Goal: Download file/media

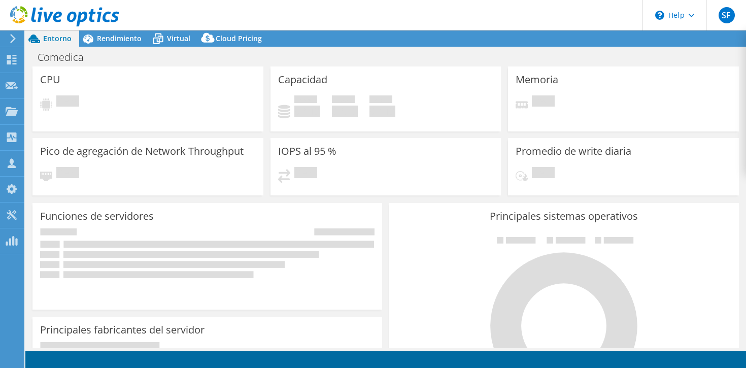
select select "USD"
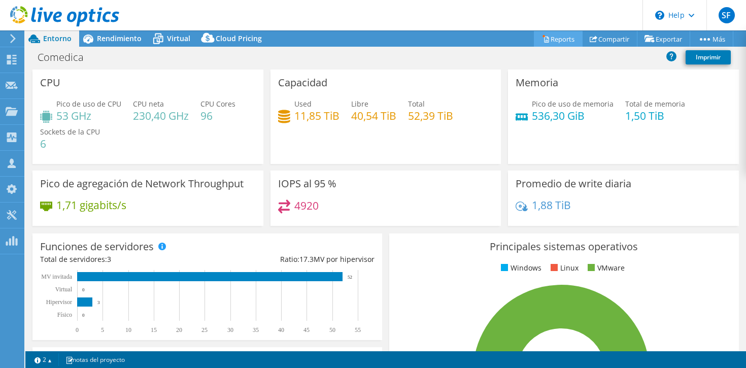
click at [556, 40] on link "Reports" at bounding box center [558, 39] width 49 height 16
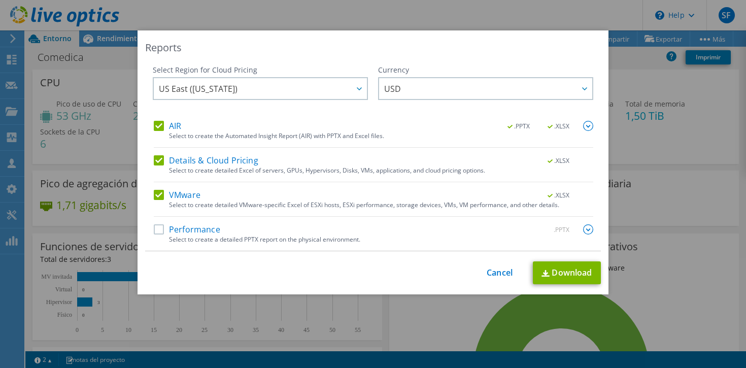
click at [179, 232] on label "Performance" at bounding box center [187, 229] width 67 height 10
click at [0, 0] on input "Performance" at bounding box center [0, 0] width 0 height 0
click at [571, 272] on link "Download" at bounding box center [567, 273] width 68 height 23
click at [447, 22] on div "Reports Select Region for Cloud Pricing Asia Pacific ([GEOGRAPHIC_DATA]) [GEOGR…" at bounding box center [373, 184] width 746 height 368
